Goal: Information Seeking & Learning: Learn about a topic

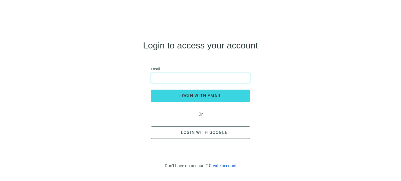
click at [175, 80] on input "email" at bounding box center [200, 78] width 92 height 10
type input "**********"
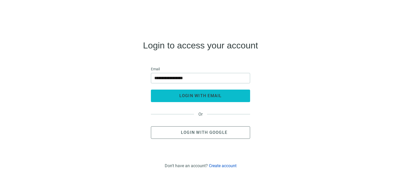
click at [193, 96] on span "login with email" at bounding box center [200, 95] width 43 height 5
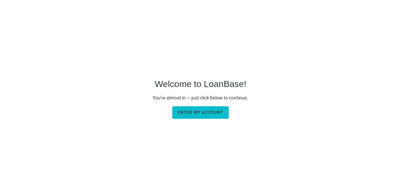
click at [189, 110] on span "Enter my account" at bounding box center [200, 112] width 45 height 5
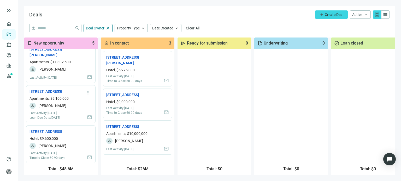
scroll to position [78, 0]
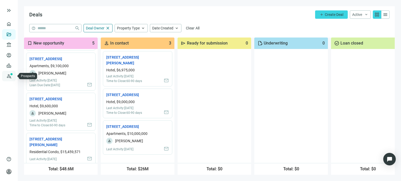
click at [13, 75] on link "Prospects New" at bounding box center [21, 76] width 17 height 10
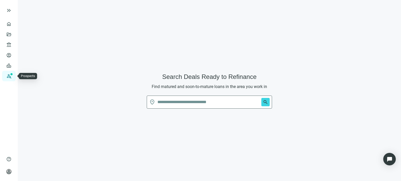
click at [13, 76] on link "Prospects New" at bounding box center [21, 76] width 17 height 10
click at [162, 102] on input "text" at bounding box center [208, 102] width 102 height 13
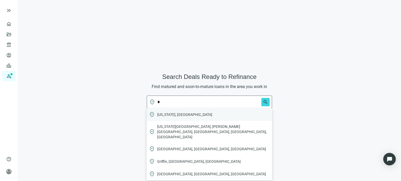
click at [161, 117] on span "Georgia, USA" at bounding box center [184, 114] width 55 height 5
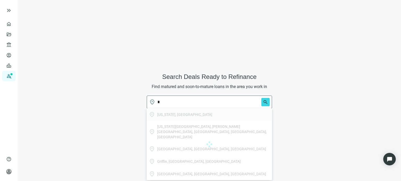
type input "**********"
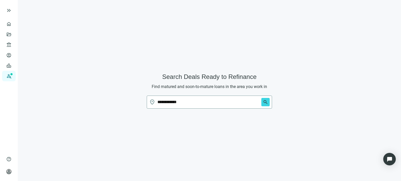
click at [266, 98] on span "search" at bounding box center [264, 102] width 10 height 13
click at [265, 101] on span "search" at bounding box center [265, 102] width 5 height 5
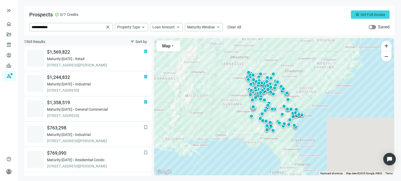
click at [375, 28] on span "button" at bounding box center [371, 27] width 7 height 4
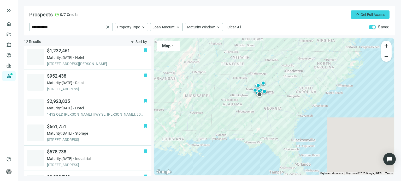
scroll to position [173, 0]
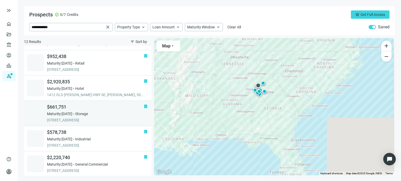
click at [72, 118] on span "4945 CANTON RD, MARIETTA, 30066, GA" at bounding box center [95, 120] width 97 height 5
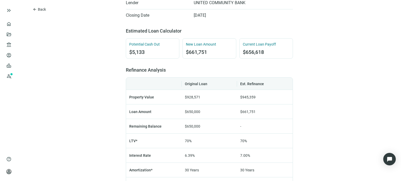
scroll to position [163, 0]
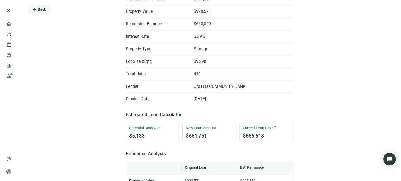
click at [33, 10] on span "arrow_back" at bounding box center [35, 9] width 4 height 4
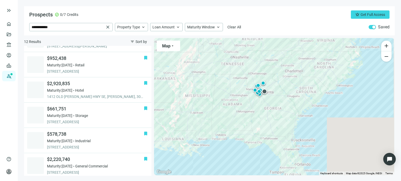
scroll to position [173, 0]
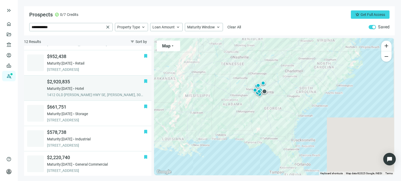
click at [65, 96] on span "1412 OLD MCDONOUGH HWY SE, CONYERS, 30094, GA" at bounding box center [95, 94] width 97 height 5
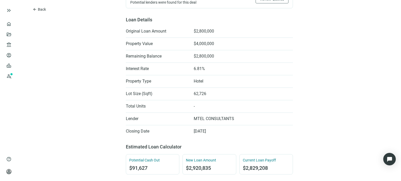
scroll to position [104, 0]
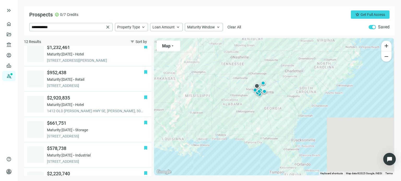
scroll to position [173, 0]
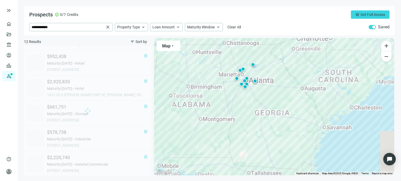
drag, startPoint x: 236, startPoint y: 122, endPoint x: 236, endPoint y: 125, distance: 3.7
click at [236, 125] on div "To activate drag with keyboard, press Alt + Enter. Once in keyboard drag state,…" at bounding box center [274, 106] width 240 height 137
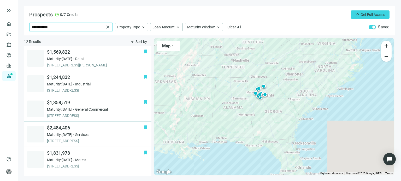
click at [59, 27] on input "**********" at bounding box center [68, 27] width 73 height 8
click at [110, 28] on span "close" at bounding box center [107, 27] width 5 height 5
click at [66, 27] on input "search" at bounding box center [68, 27] width 72 height 8
click at [54, 28] on input "search" at bounding box center [68, 27] width 72 height 8
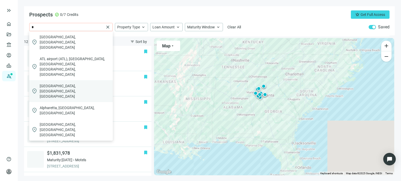
click at [48, 83] on span "Athens, GA, USA" at bounding box center [75, 91] width 71 height 16
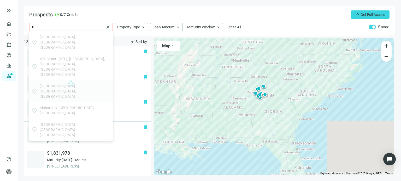
type input "**********"
